Goal: Transaction & Acquisition: Purchase product/service

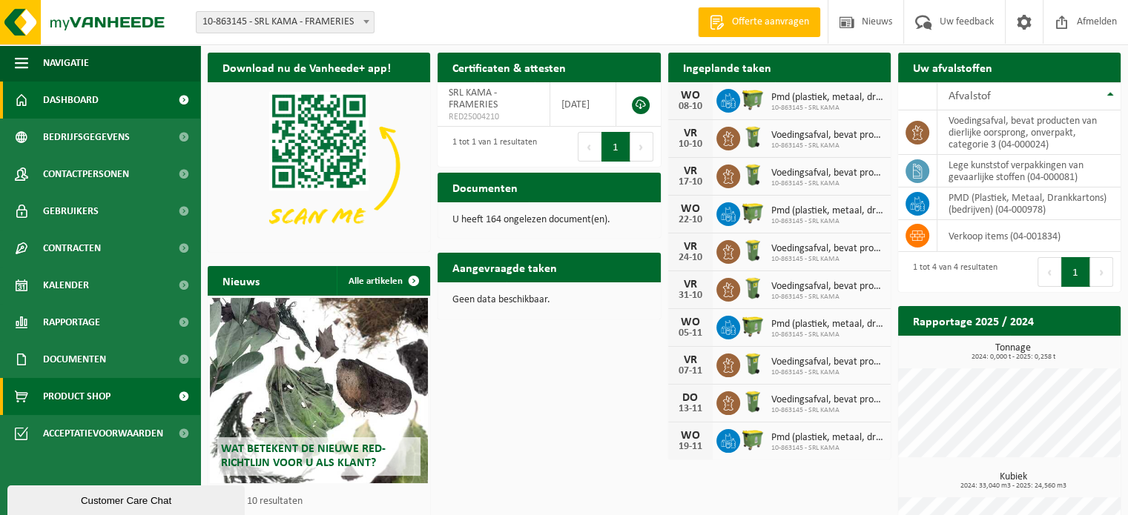
click at [132, 399] on link "Product Shop" at bounding box center [100, 396] width 200 height 37
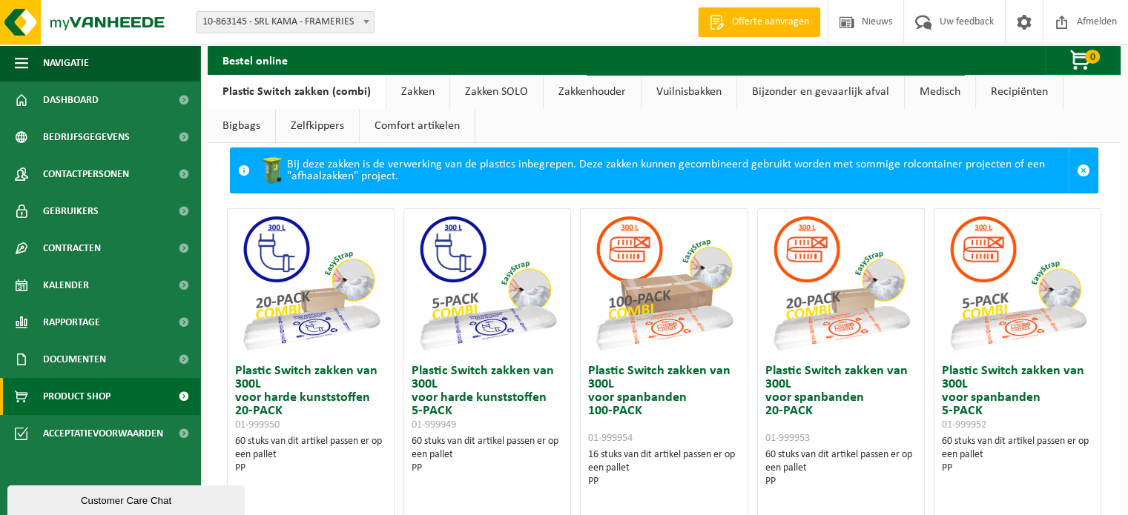
scroll to position [22, 0]
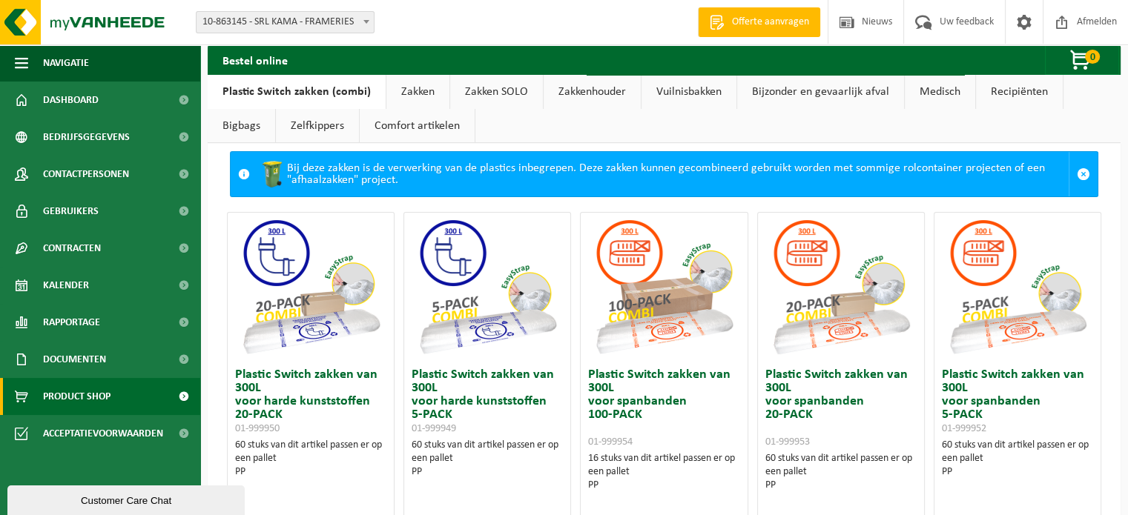
click at [410, 96] on link "Zakken" at bounding box center [417, 92] width 63 height 34
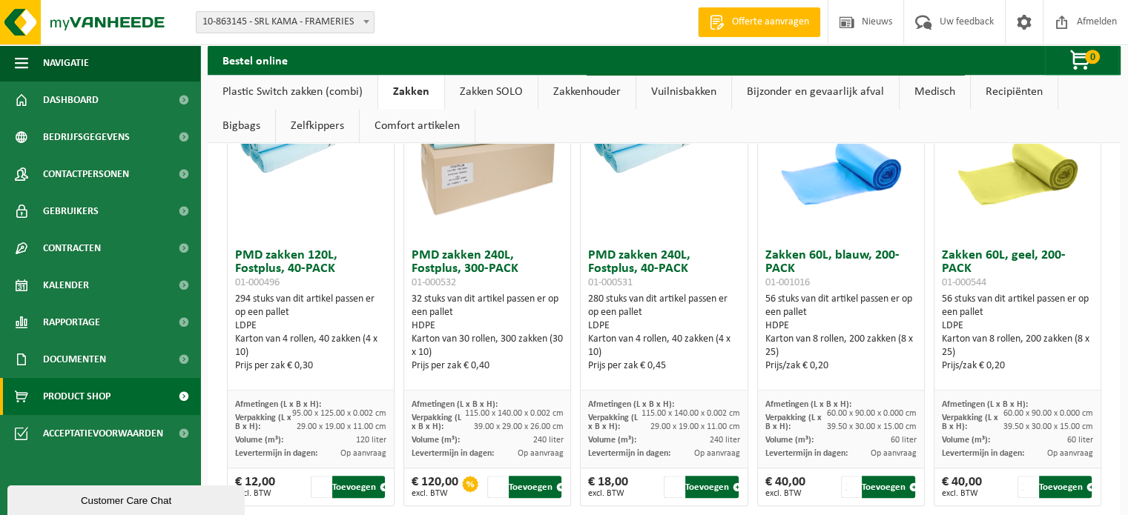
scroll to position [1424, 0]
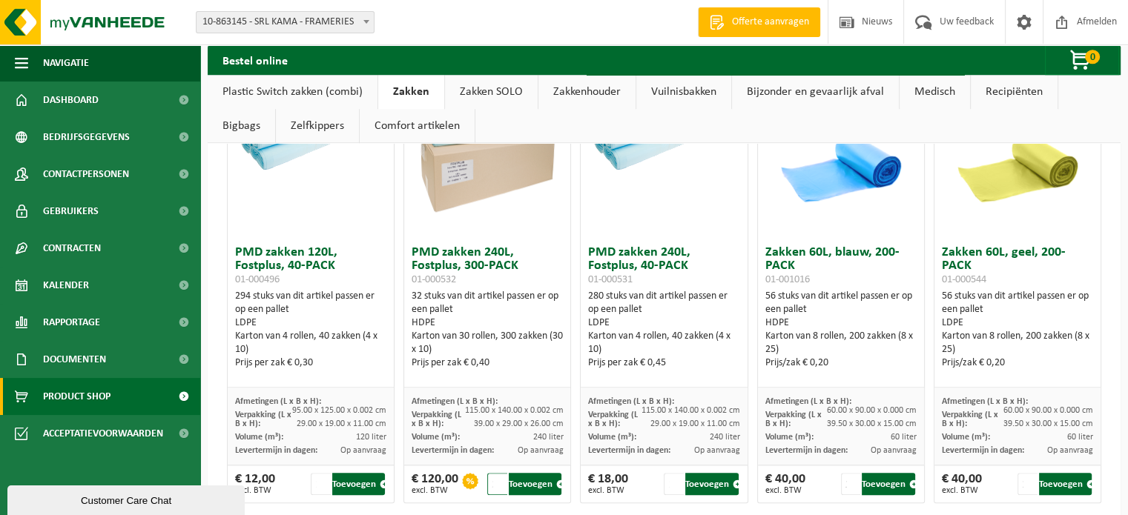
click at [495, 479] on input "2" at bounding box center [497, 484] width 20 height 22
type input "1"
click at [495, 486] on input "1" at bounding box center [497, 484] width 20 height 22
click at [540, 483] on button "Toevoegen" at bounding box center [535, 484] width 53 height 22
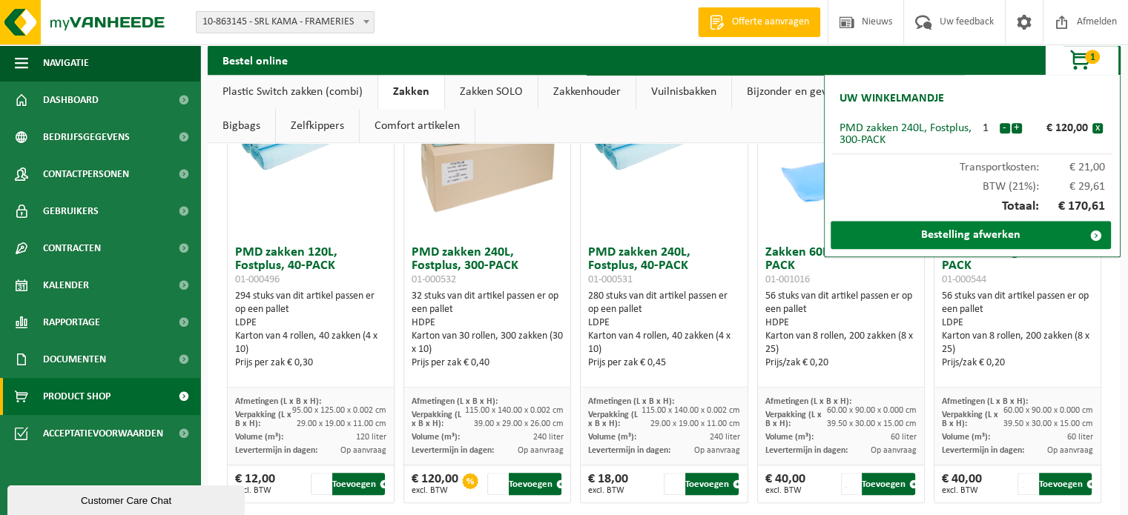
click at [991, 234] on link "Bestelling afwerken" at bounding box center [970, 235] width 280 height 28
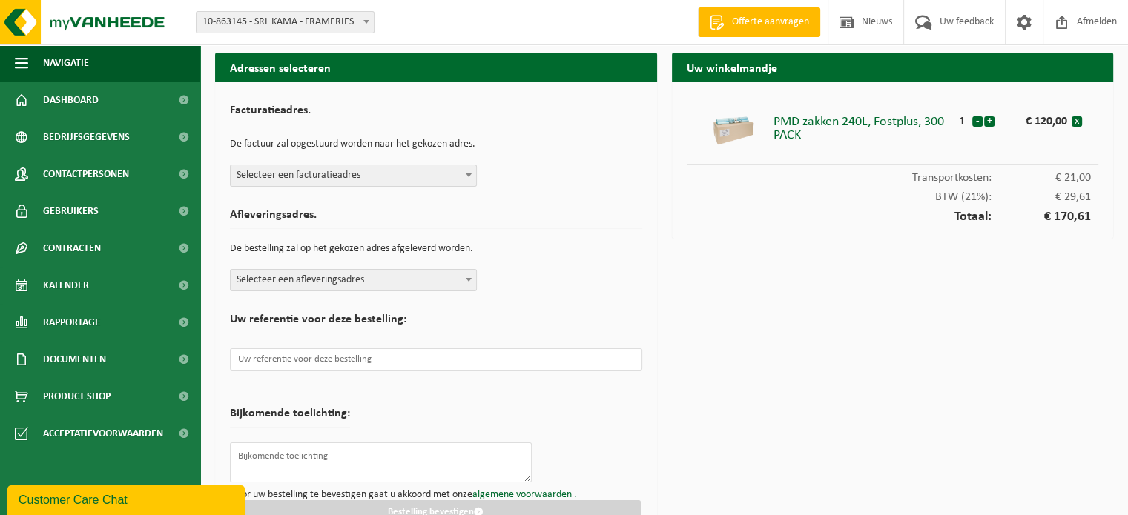
scroll to position [28, 0]
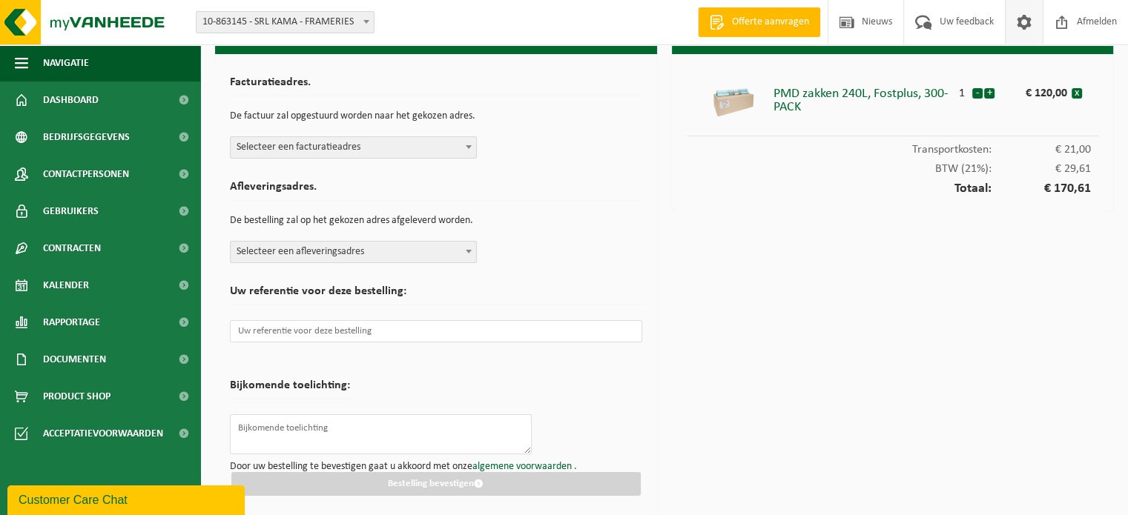
click at [1026, 27] on span at bounding box center [1024, 22] width 22 height 44
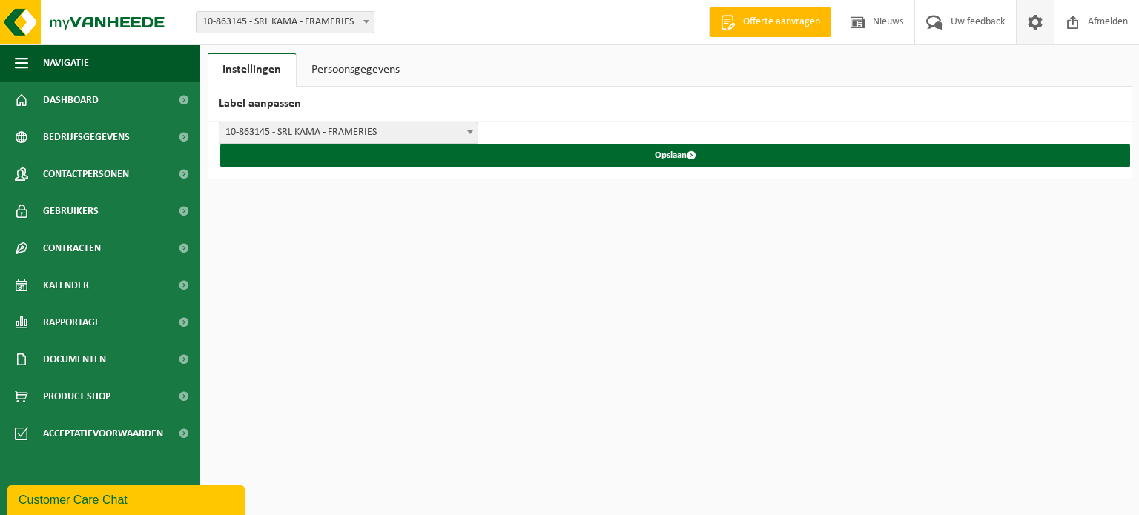
click at [1026, 27] on span at bounding box center [1035, 22] width 22 height 44
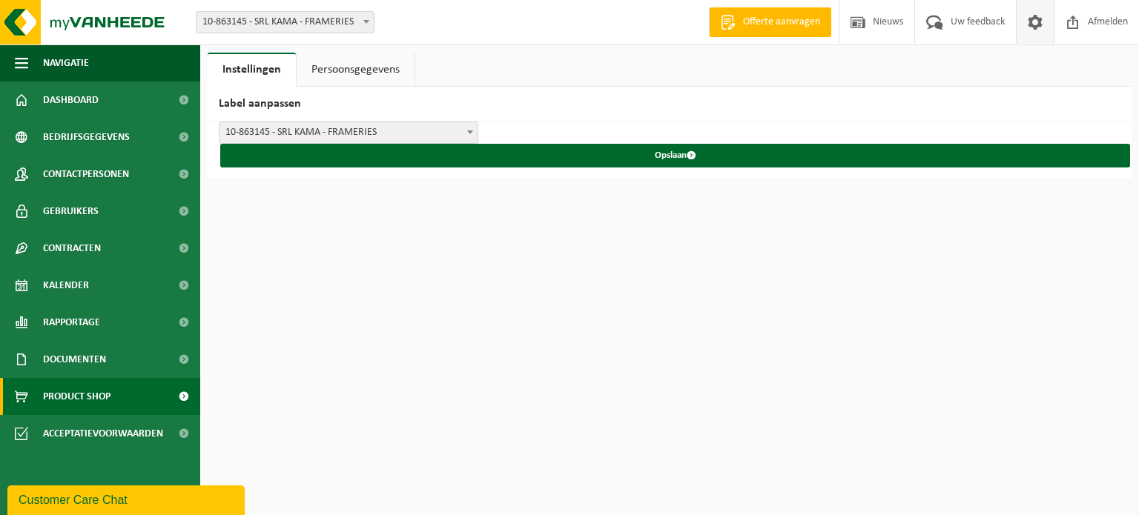
click at [110, 403] on span "Product Shop" at bounding box center [76, 396] width 67 height 37
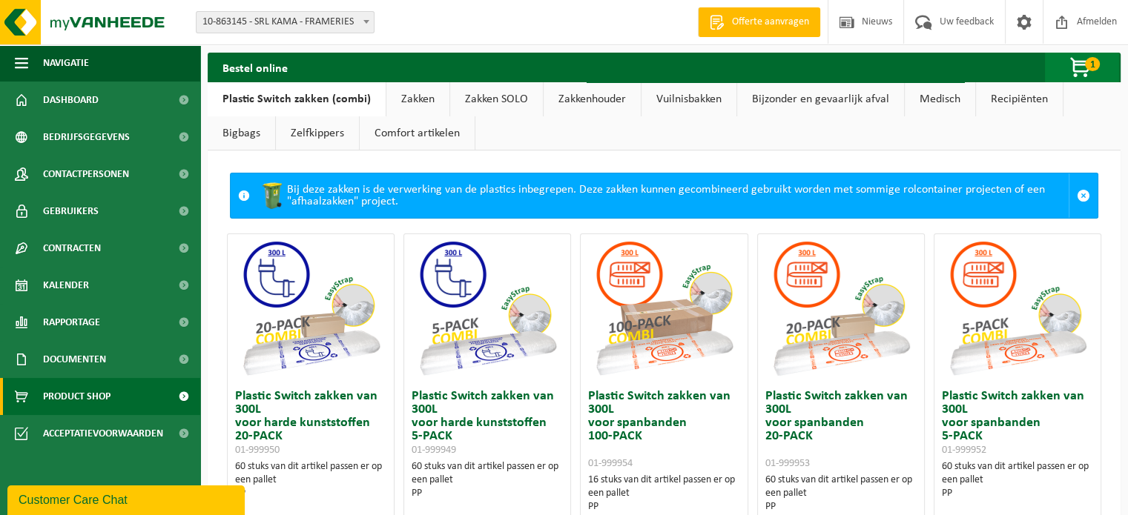
click at [1085, 65] on span "1" at bounding box center [1092, 64] width 15 height 14
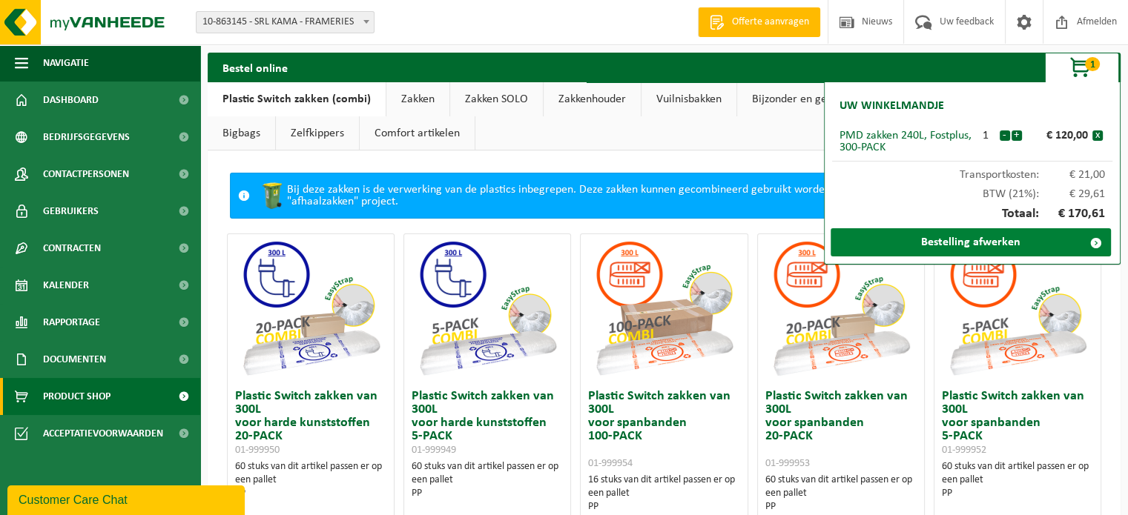
click at [968, 245] on link "Bestelling afwerken" at bounding box center [970, 242] width 280 height 28
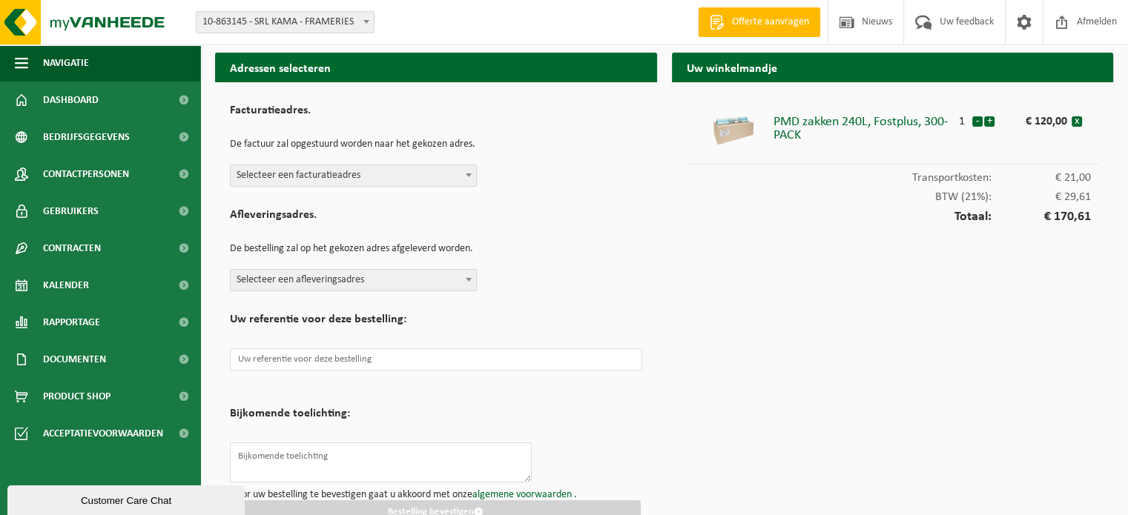
click at [464, 176] on span at bounding box center [468, 174] width 15 height 19
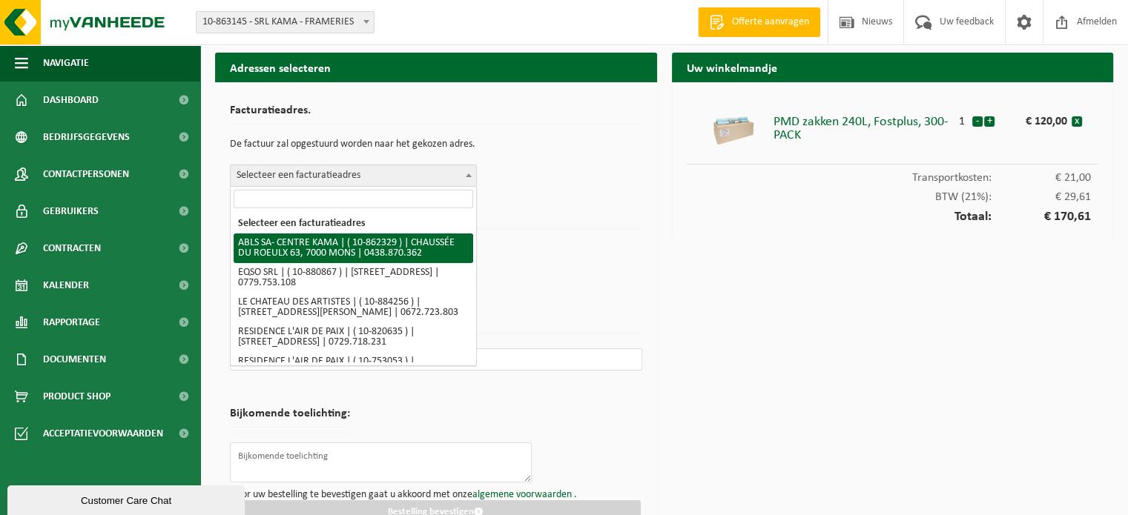
select select "102690"
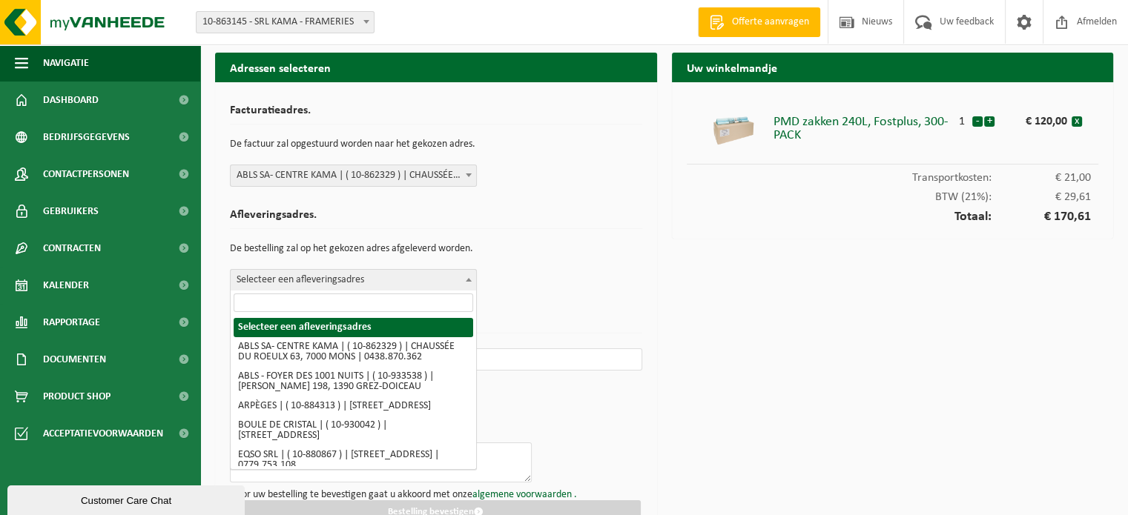
click at [448, 279] on span "Selecteer een afleveringsadres" at bounding box center [353, 280] width 245 height 21
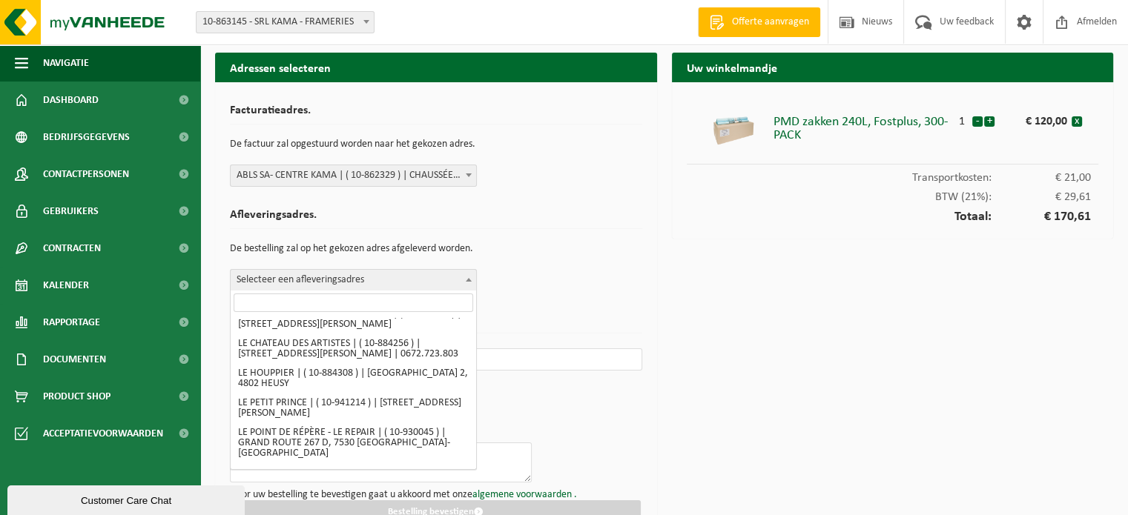
scroll to position [632, 0]
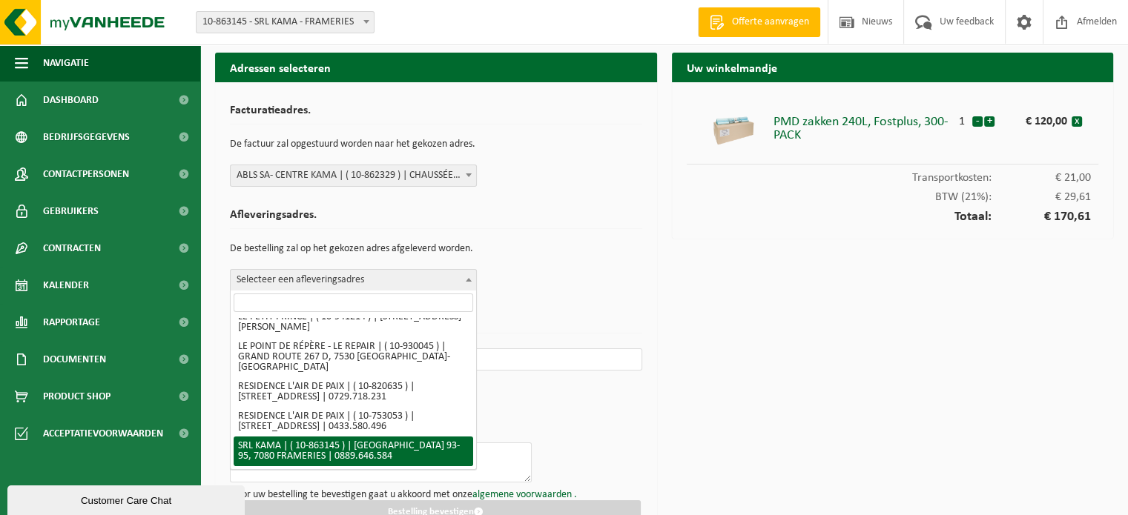
select select "102692"
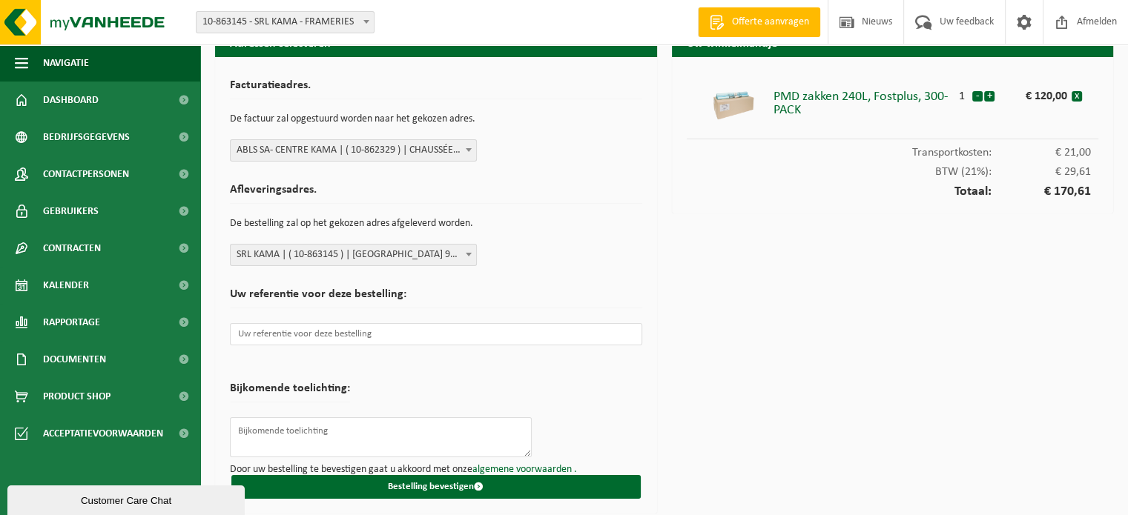
scroll to position [28, 0]
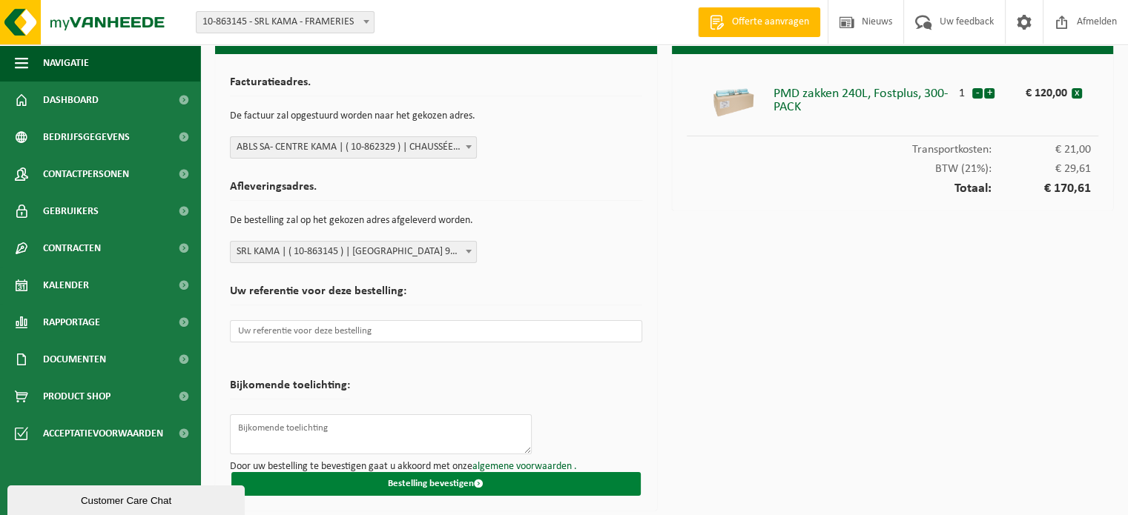
click at [492, 483] on button "Bestelling bevestigen" at bounding box center [435, 484] width 409 height 24
